Goal: Find specific page/section: Find specific page/section

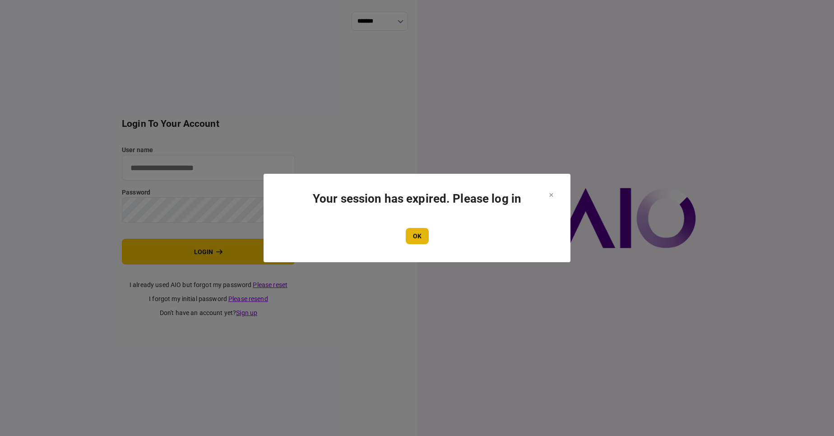
click at [415, 228] on button "OK" at bounding box center [417, 236] width 23 height 16
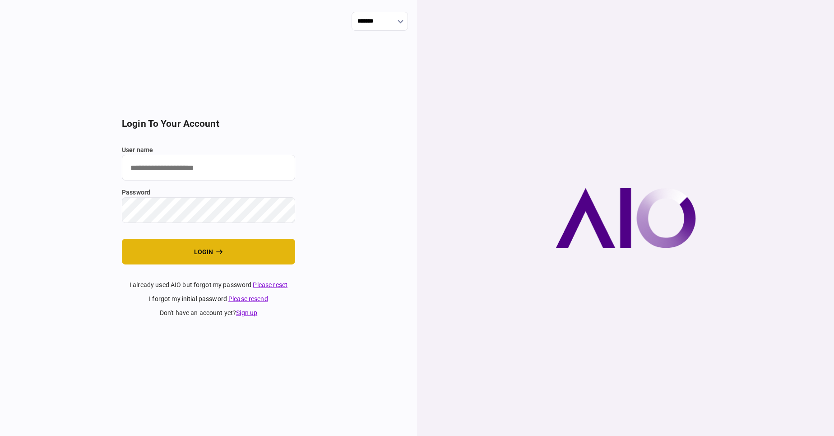
click at [188, 257] on button "login" at bounding box center [208, 252] width 173 height 26
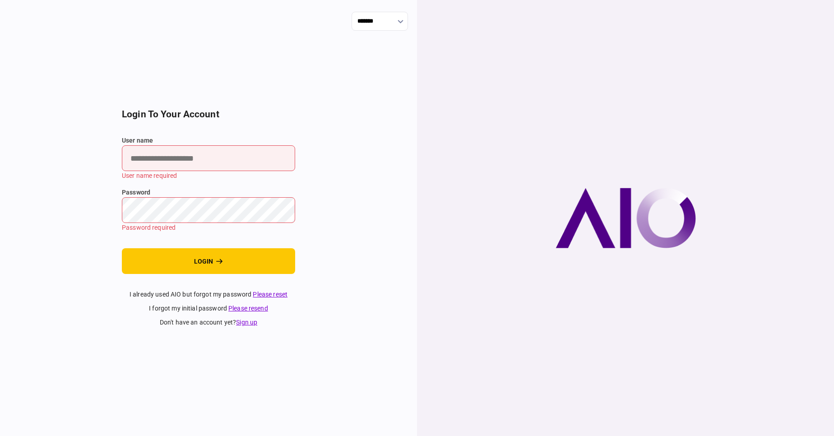
click at [160, 158] on input "user name" at bounding box center [208, 158] width 173 height 26
type input "****"
click at [128, 195] on label "password" at bounding box center [208, 192] width 173 height 9
click at [122, 248] on button "login" at bounding box center [208, 261] width 173 height 26
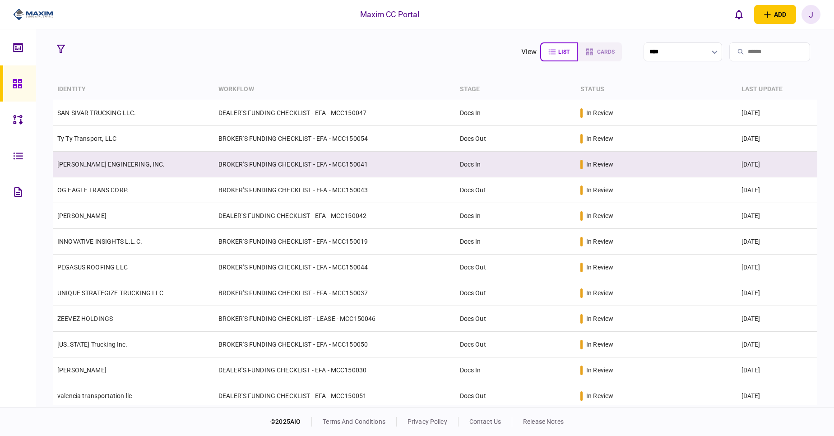
click at [117, 161] on link "[PERSON_NAME] ENGINEERING, INC." at bounding box center [111, 164] width 108 height 7
